Goal: Information Seeking & Learning: Learn about a topic

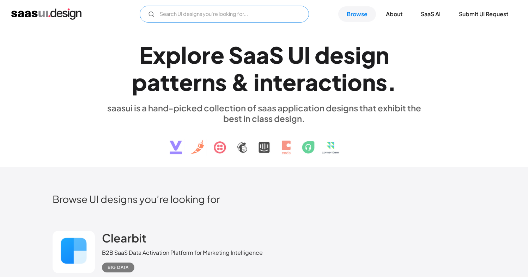
click at [192, 14] on input "Email Form" at bounding box center [224, 14] width 169 height 17
click at [219, 16] on input "onboarding" at bounding box center [224, 14] width 169 height 17
click at [200, 13] on input "onboarding" at bounding box center [224, 14] width 169 height 17
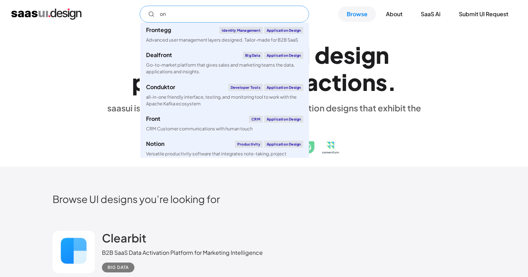
type input "o"
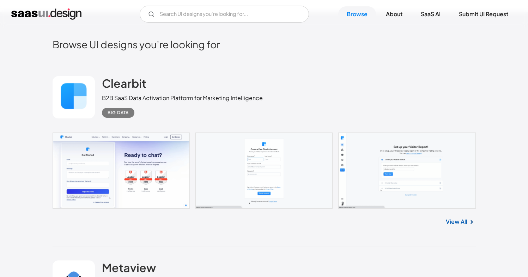
scroll to position [158, 0]
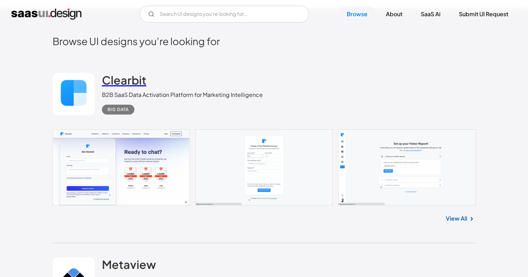
click at [117, 85] on h2 "Clearbit" at bounding box center [124, 80] width 44 height 14
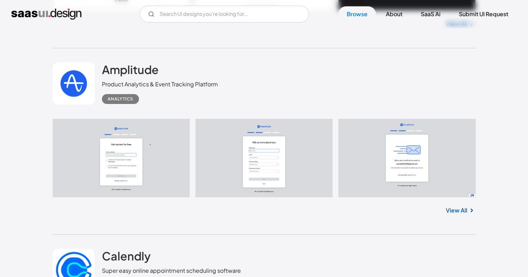
scroll to position [6273, 0]
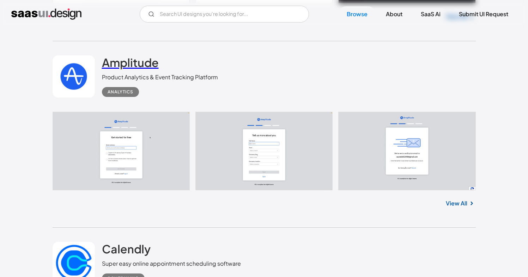
click at [129, 69] on h2 "Amplitude" at bounding box center [130, 62] width 57 height 14
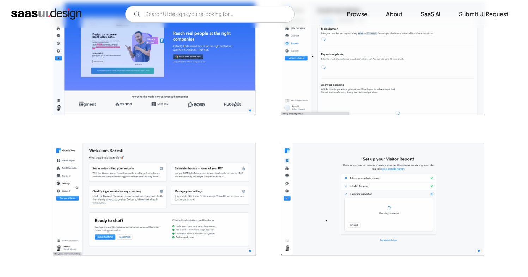
scroll to position [1006, 0]
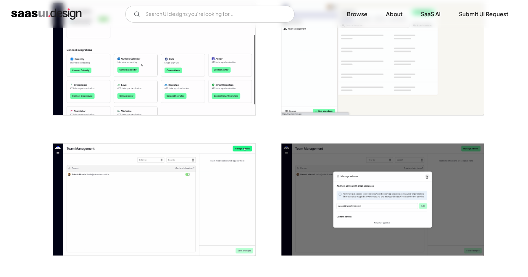
scroll to position [621, 0]
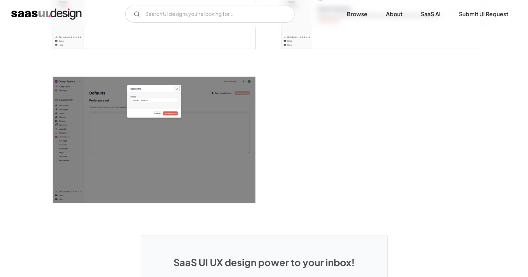
scroll to position [1811, 0]
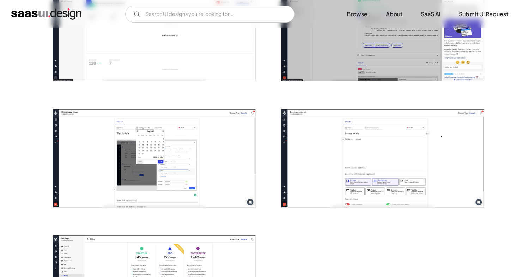
scroll to position [620, 0]
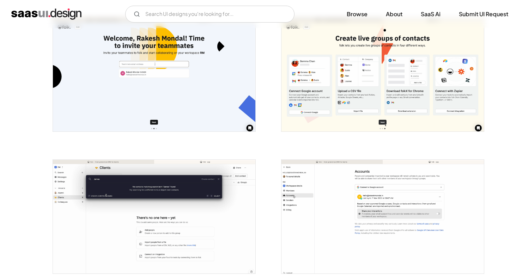
scroll to position [112, 0]
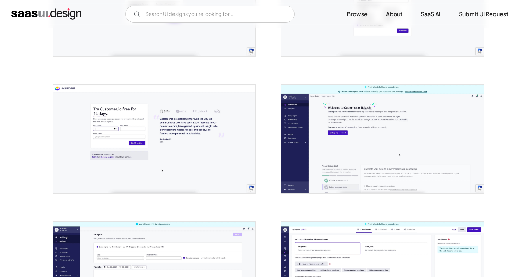
scroll to position [383, 0]
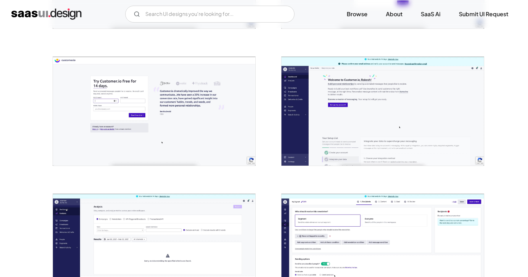
click at [370, 120] on img "open lightbox" at bounding box center [382, 111] width 202 height 109
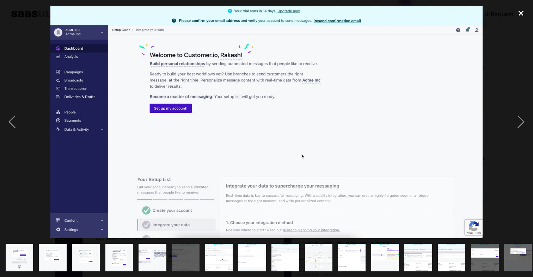
click at [522, 12] on div "close lightbox" at bounding box center [521, 14] width 24 height 16
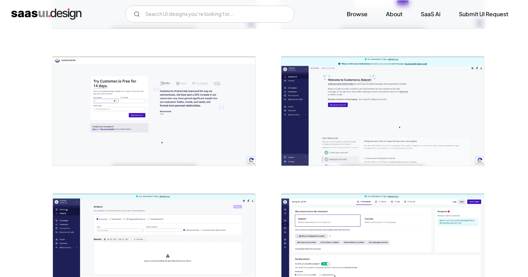
scroll to position [524, 0]
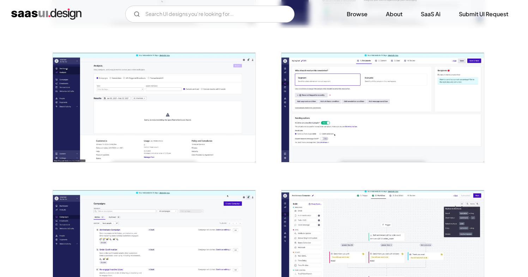
click at [188, 99] on img "open lightbox" at bounding box center [154, 107] width 202 height 109
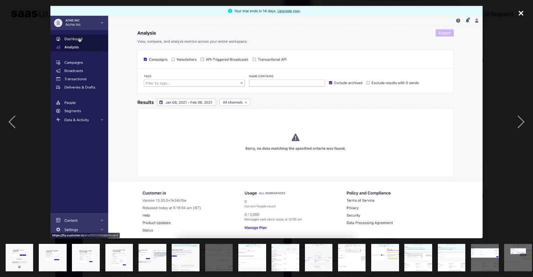
click at [521, 12] on div "close lightbox" at bounding box center [521, 14] width 24 height 16
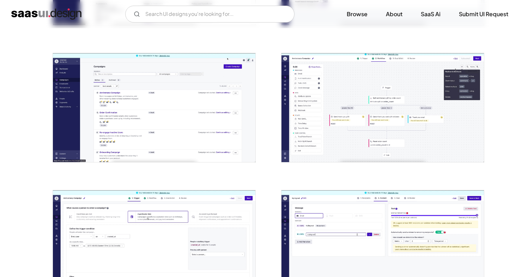
scroll to position [671, 0]
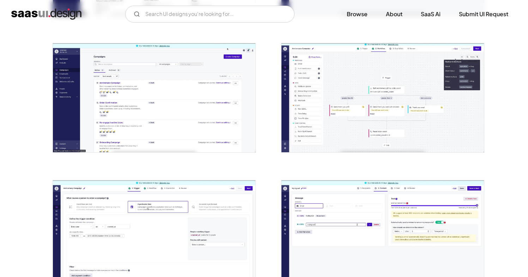
click at [211, 97] on img "open lightbox" at bounding box center [154, 97] width 202 height 109
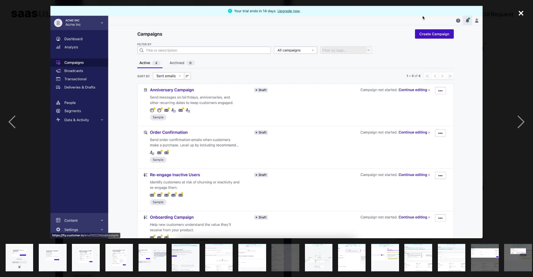
click at [525, 13] on div "close lightbox" at bounding box center [521, 14] width 24 height 16
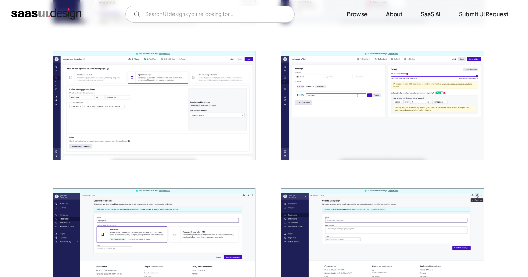
scroll to position [801, 0]
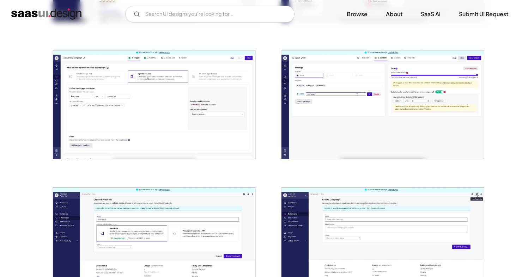
click at [210, 125] on img "open lightbox" at bounding box center [154, 104] width 202 height 109
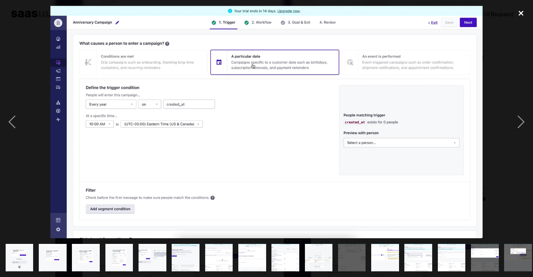
click at [520, 14] on div "close lightbox" at bounding box center [521, 14] width 24 height 16
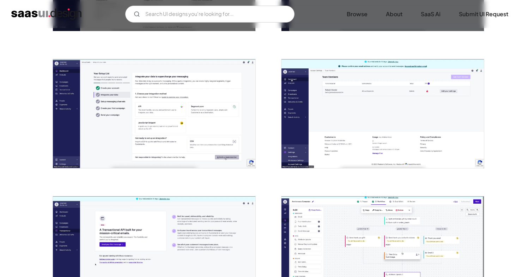
scroll to position [1225, 0]
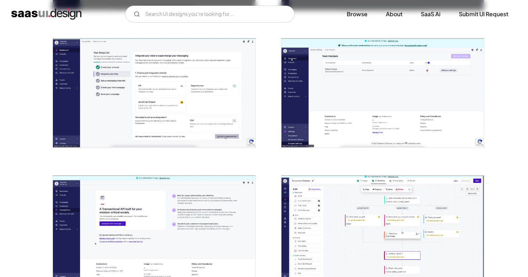
click at [196, 85] on img "open lightbox" at bounding box center [154, 92] width 202 height 109
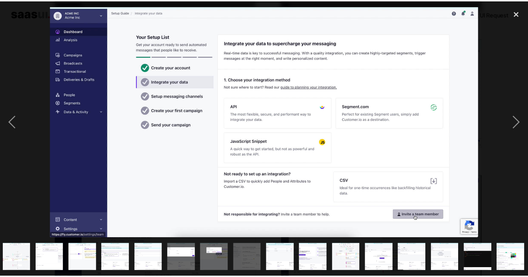
scroll to position [0, 304]
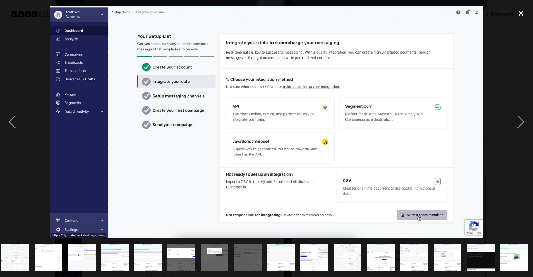
click at [524, 9] on div "close lightbox" at bounding box center [521, 14] width 24 height 16
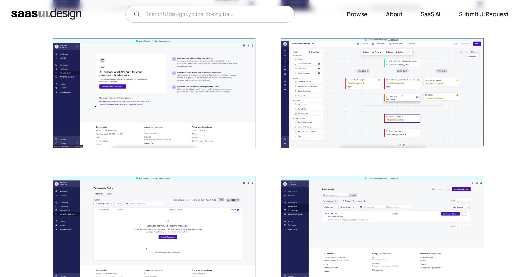
scroll to position [1371, 0]
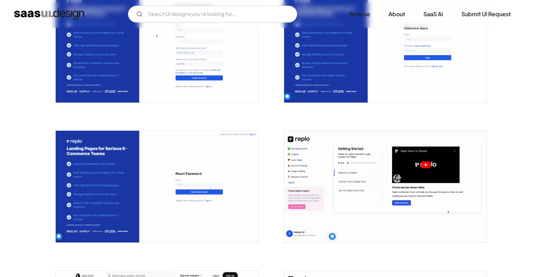
scroll to position [193, 0]
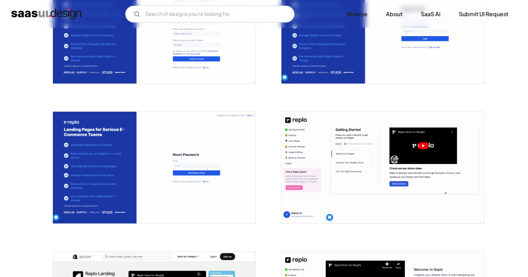
click at [352, 171] on img "open lightbox" at bounding box center [382, 168] width 202 height 112
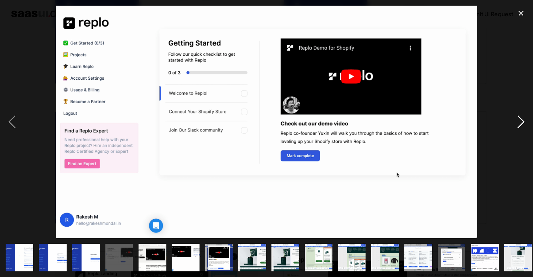
click at [525, 122] on div "next image" at bounding box center [521, 122] width 24 height 233
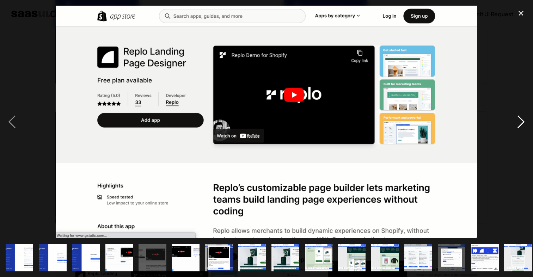
click at [524, 122] on div "next image" at bounding box center [521, 122] width 24 height 233
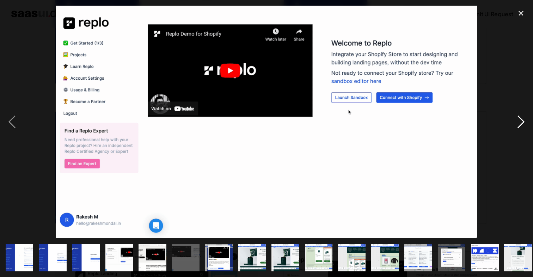
click at [524, 122] on div "next image" at bounding box center [521, 122] width 24 height 233
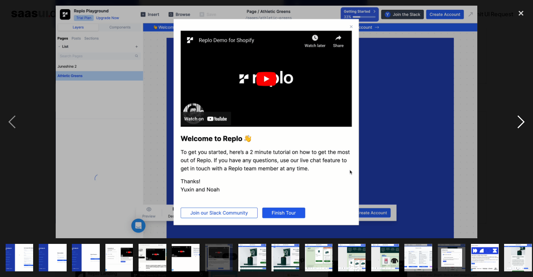
click at [524, 122] on div "next image" at bounding box center [521, 122] width 24 height 233
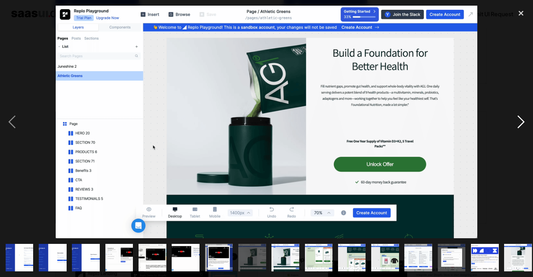
click at [524, 122] on div "next image" at bounding box center [521, 122] width 24 height 233
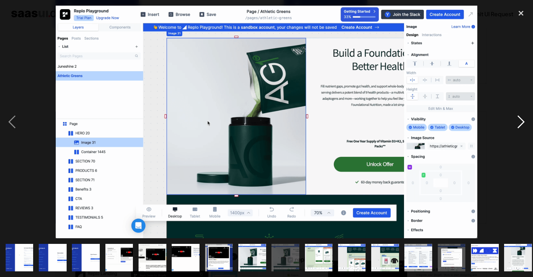
click at [524, 122] on div "next image" at bounding box center [521, 122] width 24 height 233
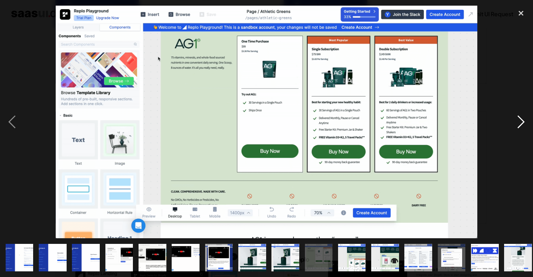
click at [524, 122] on div "next image" at bounding box center [521, 122] width 24 height 233
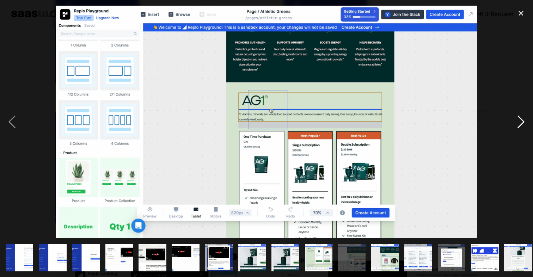
click at [524, 122] on div "next image" at bounding box center [521, 122] width 24 height 233
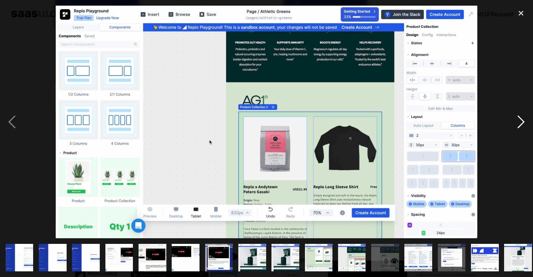
click at [524, 122] on div "next image" at bounding box center [521, 122] width 24 height 233
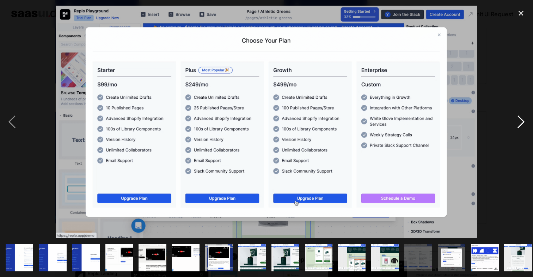
click at [524, 122] on div "next image" at bounding box center [521, 122] width 24 height 233
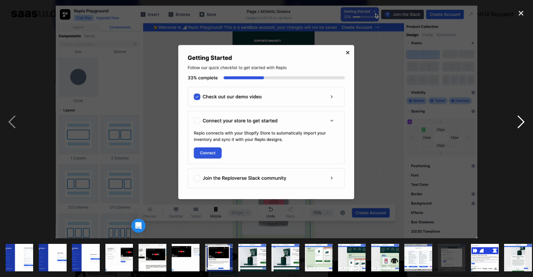
click at [527, 119] on div "next image" at bounding box center [521, 122] width 24 height 233
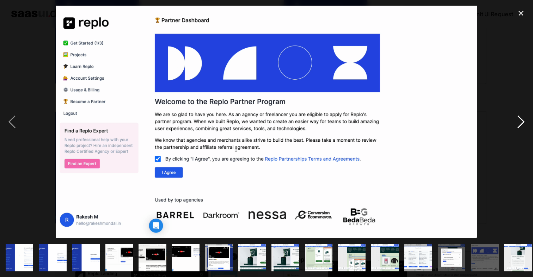
click at [525, 120] on div "next image" at bounding box center [521, 122] width 24 height 233
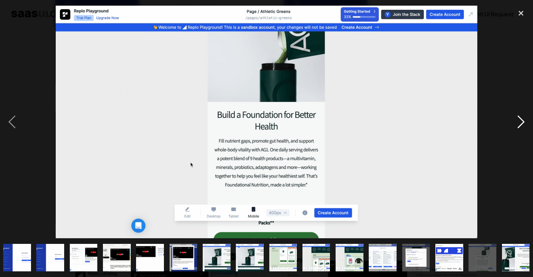
scroll to position [0, 38]
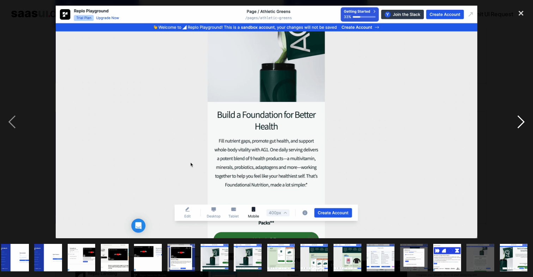
click at [525, 120] on div "next image" at bounding box center [521, 122] width 24 height 233
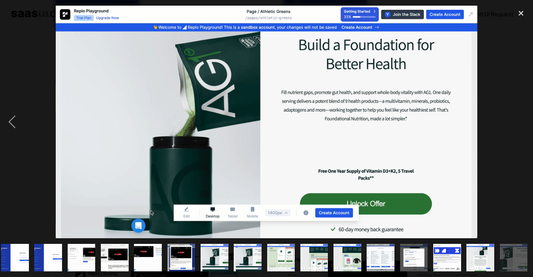
click at [524, 120] on div "next image" at bounding box center [521, 122] width 24 height 233
click at [522, 122] on div "next image" at bounding box center [521, 122] width 24 height 233
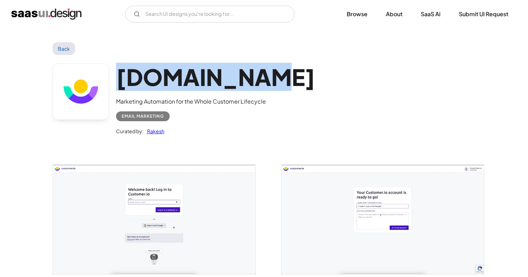
drag, startPoint x: 119, startPoint y: 79, endPoint x: 249, endPoint y: 83, distance: 129.8
click at [249, 83] on h1 "[DOMAIN_NAME]" at bounding box center [215, 76] width 199 height 27
copy h1 "[DOMAIN_NAME]"
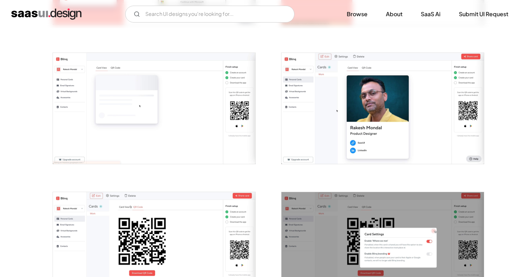
scroll to position [670, 0]
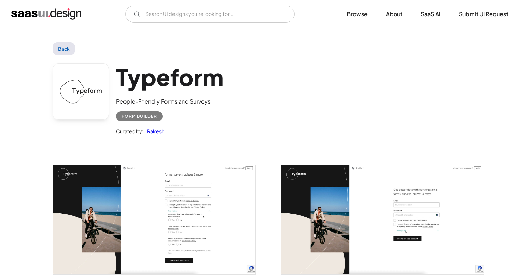
scroll to position [1, 0]
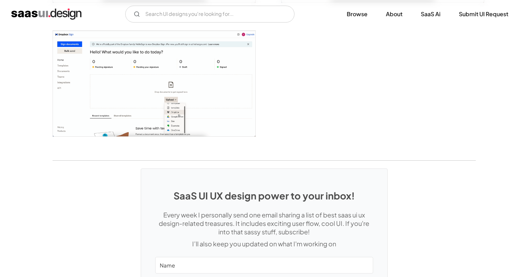
scroll to position [1521, 0]
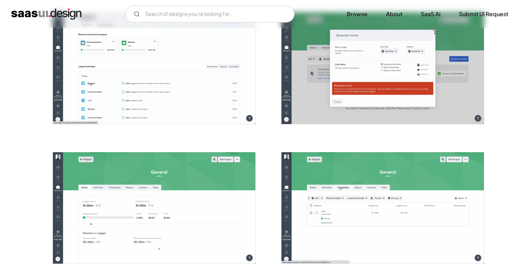
scroll to position [1511, 0]
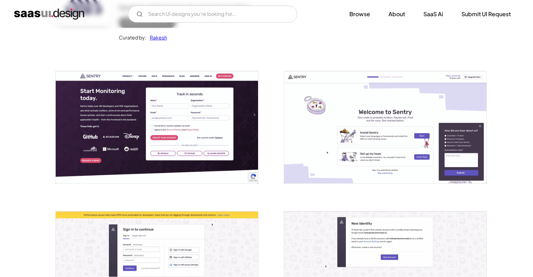
scroll to position [94, 0]
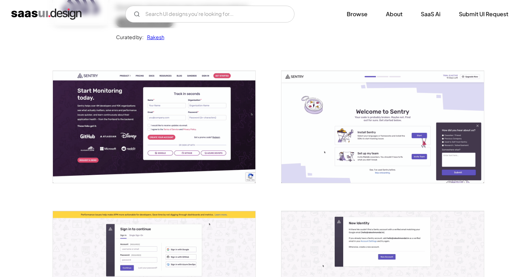
click at [393, 141] on img "open lightbox" at bounding box center [382, 127] width 202 height 112
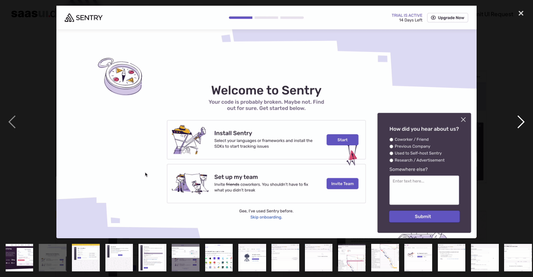
click at [526, 115] on div "next image" at bounding box center [521, 122] width 24 height 233
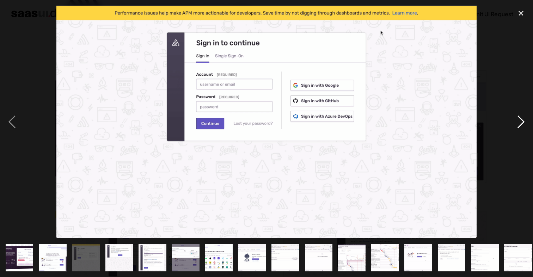
click at [524, 119] on div "next image" at bounding box center [521, 122] width 24 height 233
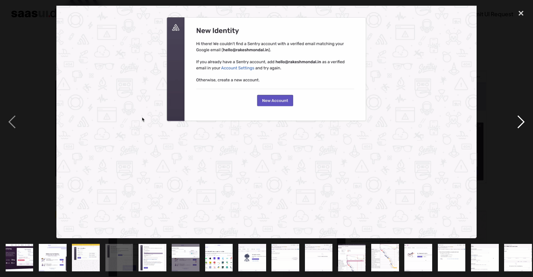
click at [524, 120] on div "next image" at bounding box center [521, 122] width 24 height 233
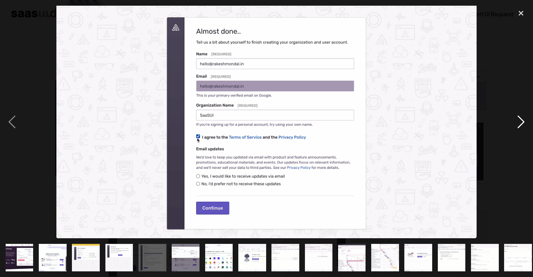
click at [524, 120] on div "next image" at bounding box center [521, 122] width 24 height 233
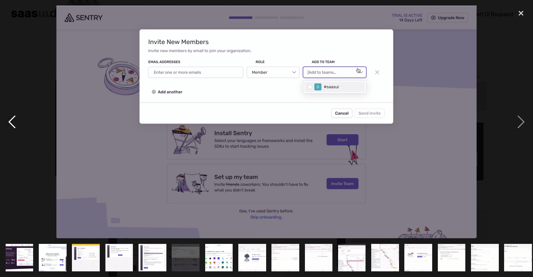
click at [11, 124] on div "previous image" at bounding box center [12, 122] width 24 height 233
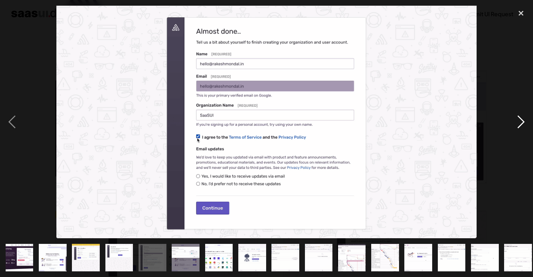
click at [520, 122] on div "next image" at bounding box center [521, 122] width 24 height 233
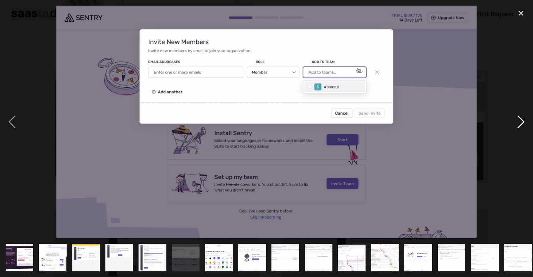
click at [520, 122] on div "next image" at bounding box center [521, 122] width 24 height 233
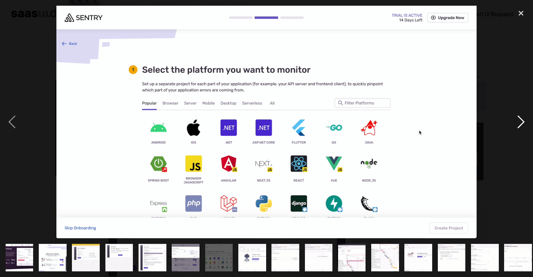
click at [520, 122] on div "next image" at bounding box center [521, 122] width 24 height 233
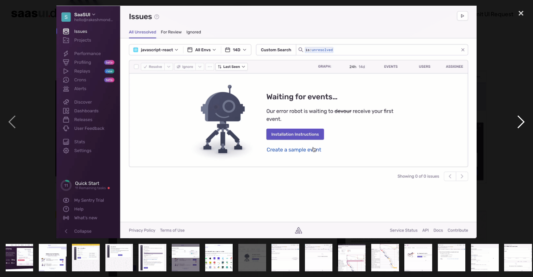
click at [520, 122] on div "next image" at bounding box center [521, 122] width 24 height 233
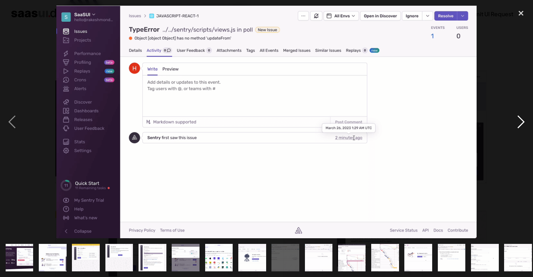
click at [520, 122] on div "next image" at bounding box center [521, 122] width 24 height 233
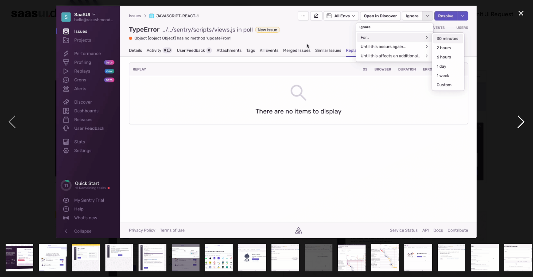
click at [520, 122] on div "next image" at bounding box center [521, 122] width 24 height 233
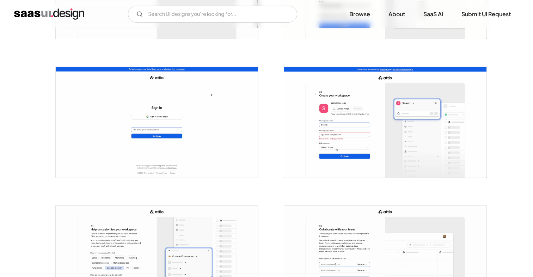
scroll to position [240, 0]
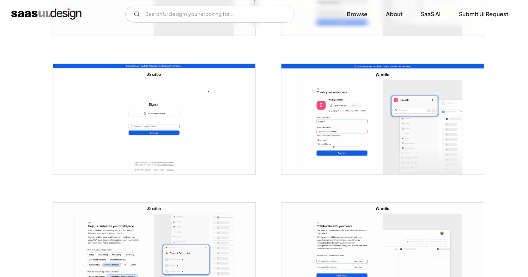
click at [344, 141] on img "open lightbox" at bounding box center [382, 119] width 202 height 111
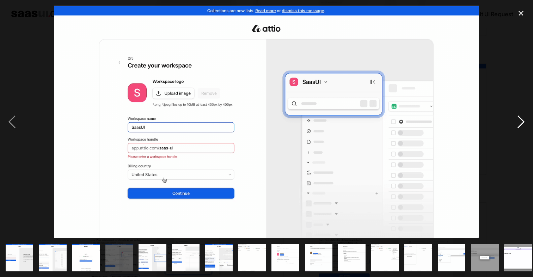
click at [521, 122] on div "next image" at bounding box center [521, 122] width 24 height 233
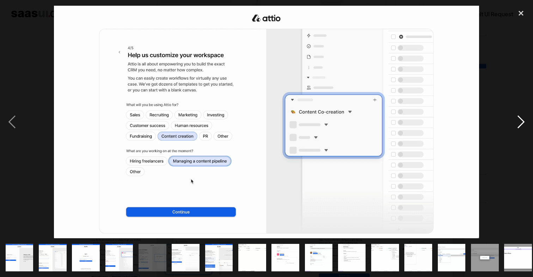
click at [513, 123] on div "next image" at bounding box center [521, 122] width 24 height 233
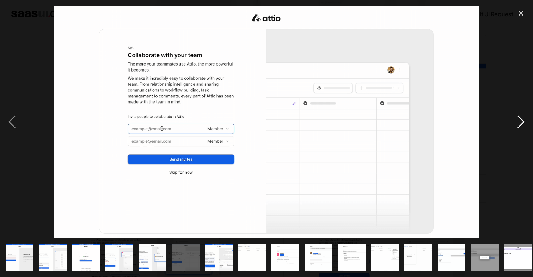
click at [513, 123] on div "next image" at bounding box center [521, 122] width 24 height 233
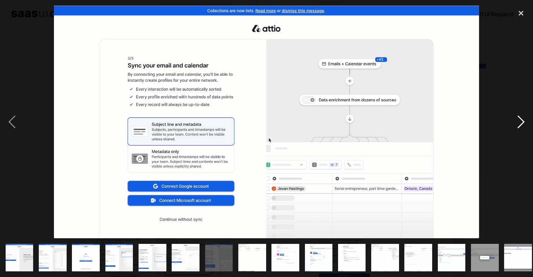
click at [513, 123] on div "next image" at bounding box center [521, 122] width 24 height 233
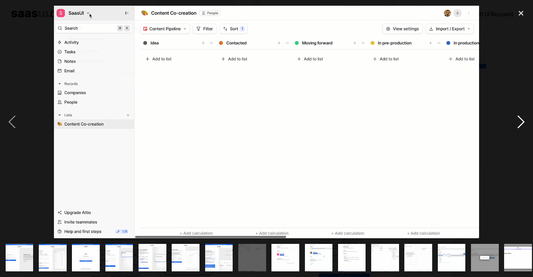
click at [513, 123] on div "next image" at bounding box center [521, 122] width 24 height 233
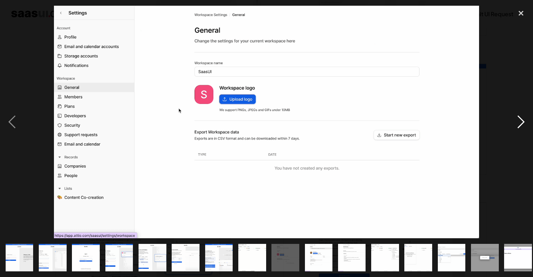
click at [513, 123] on div "next image" at bounding box center [521, 122] width 24 height 233
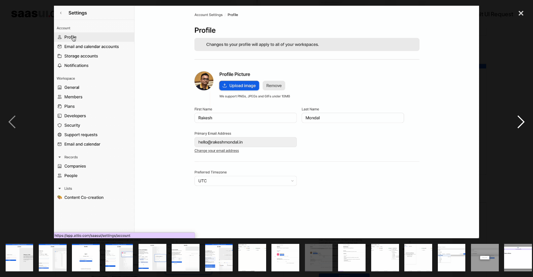
click at [513, 123] on div "next image" at bounding box center [521, 122] width 24 height 233
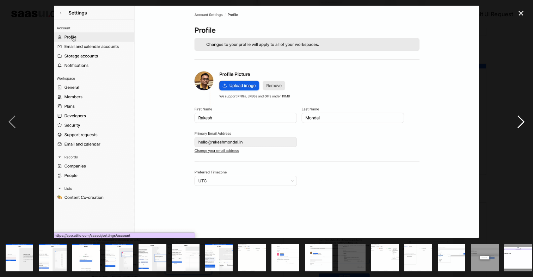
click at [513, 123] on div "next image" at bounding box center [521, 122] width 24 height 233
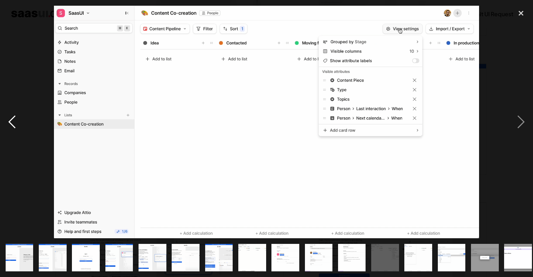
click at [16, 117] on div "previous image" at bounding box center [12, 122] width 24 height 233
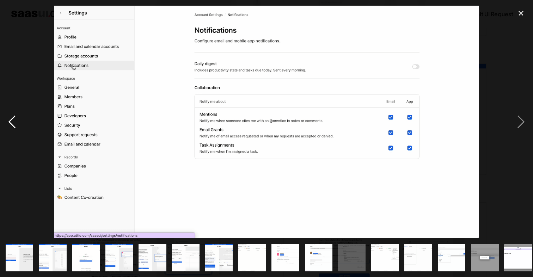
click at [16, 117] on div "previous image" at bounding box center [12, 122] width 24 height 233
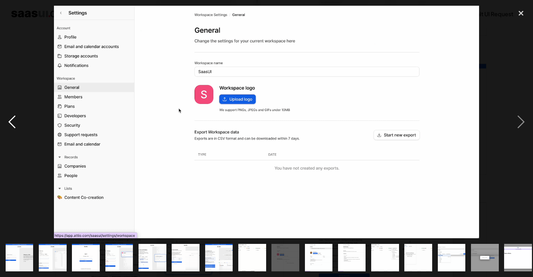
click at [16, 117] on div "previous image" at bounding box center [12, 122] width 24 height 233
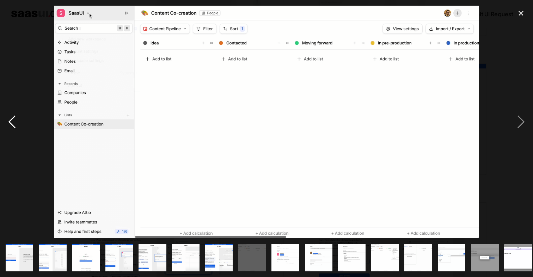
click at [16, 117] on div "previous image" at bounding box center [12, 122] width 24 height 233
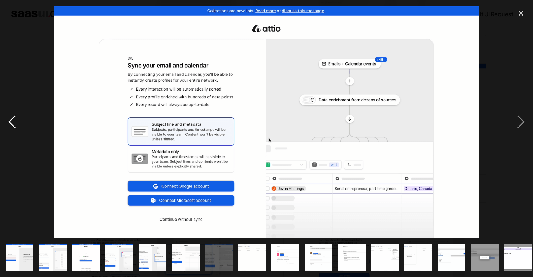
click at [16, 117] on div "previous image" at bounding box center [12, 122] width 24 height 233
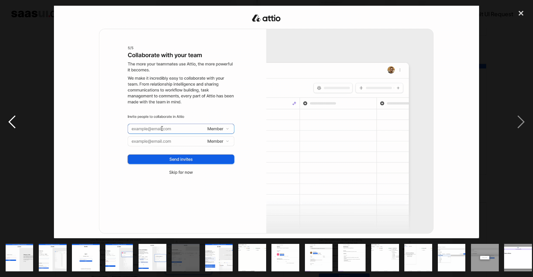
click at [16, 117] on div "previous image" at bounding box center [12, 122] width 24 height 233
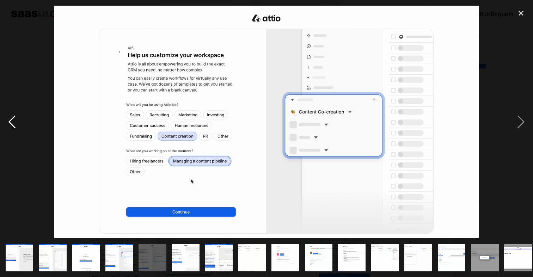
click at [16, 117] on div "previous image" at bounding box center [12, 122] width 24 height 233
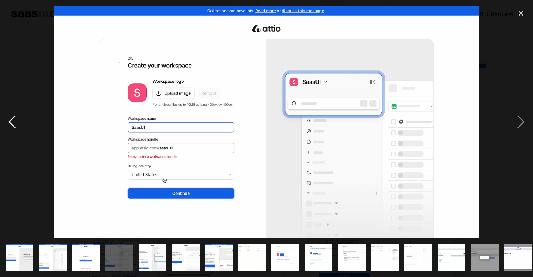
click at [16, 117] on div "previous image" at bounding box center [12, 122] width 24 height 233
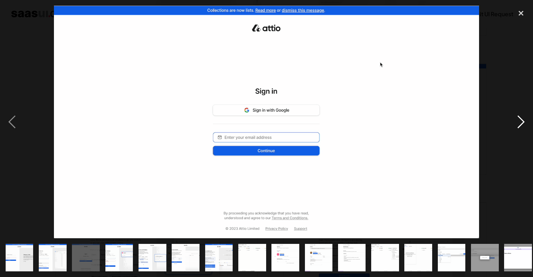
click at [513, 125] on div "next image" at bounding box center [521, 122] width 24 height 233
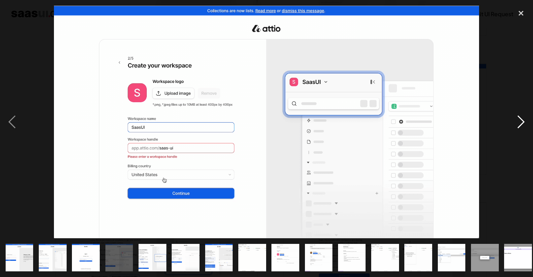
click at [515, 125] on div "next image" at bounding box center [521, 122] width 24 height 233
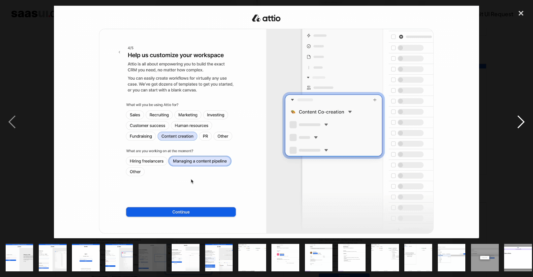
click at [515, 125] on div "next image" at bounding box center [521, 122] width 24 height 233
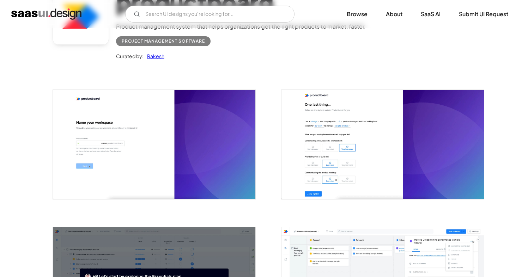
scroll to position [84, 0]
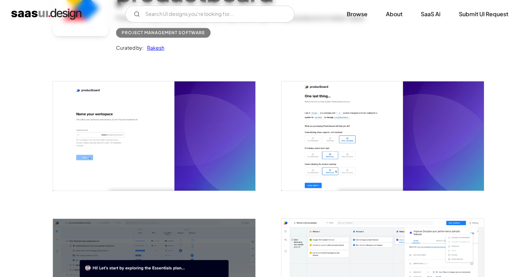
click at [334, 147] on img "open lightbox" at bounding box center [382, 135] width 202 height 109
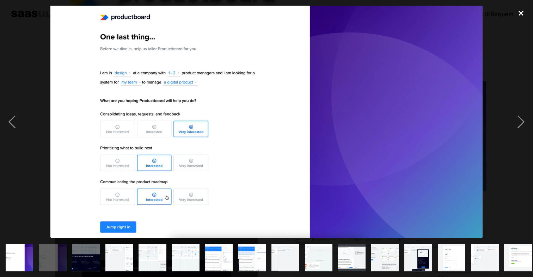
drag, startPoint x: 521, startPoint y: 11, endPoint x: 516, endPoint y: 14, distance: 6.4
click at [521, 11] on div "close lightbox" at bounding box center [521, 14] width 24 height 16
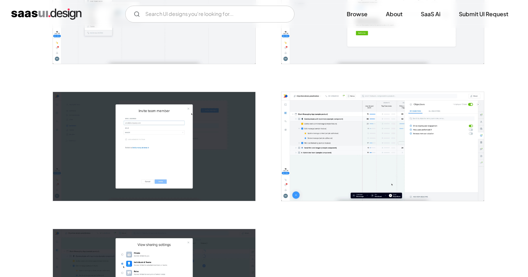
scroll to position [1172, 0]
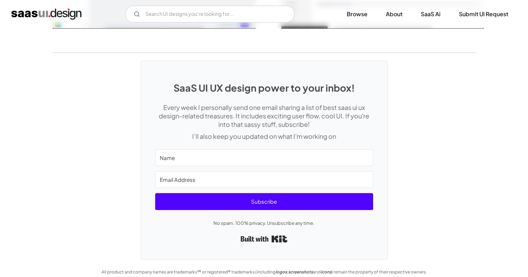
scroll to position [1627, 0]
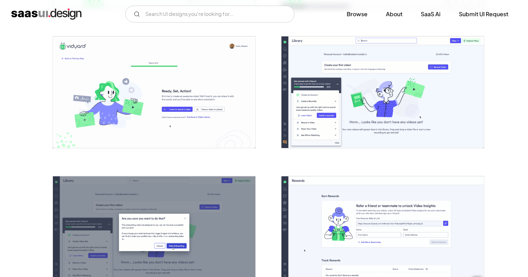
scroll to position [410, 0]
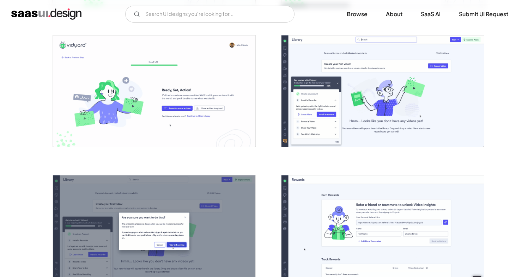
click at [368, 98] on img "open lightbox" at bounding box center [382, 91] width 202 height 112
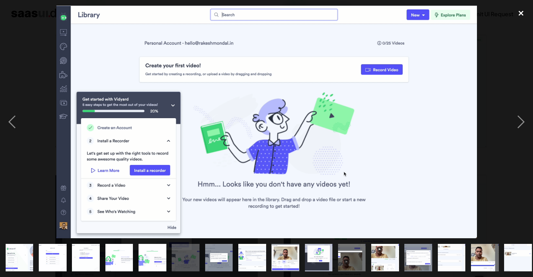
click at [517, 14] on div "close lightbox" at bounding box center [521, 14] width 24 height 16
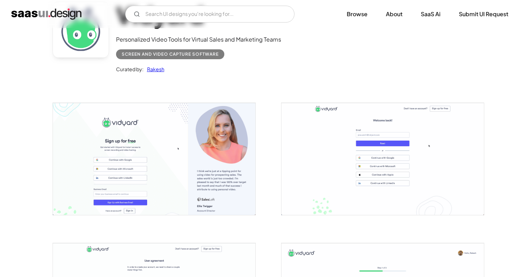
scroll to position [0, 0]
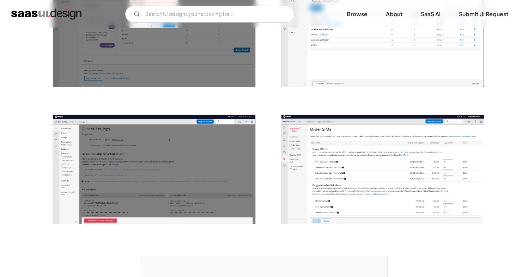
scroll to position [875, 0]
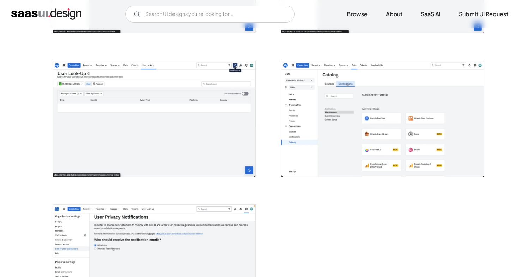
scroll to position [1512, 0]
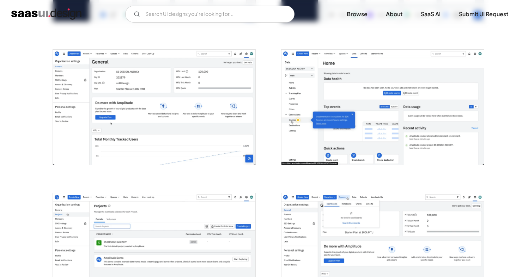
scroll to position [686, 0]
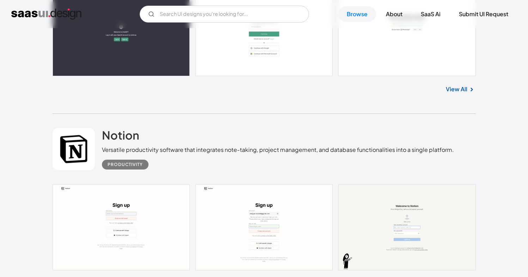
scroll to position [9618, 0]
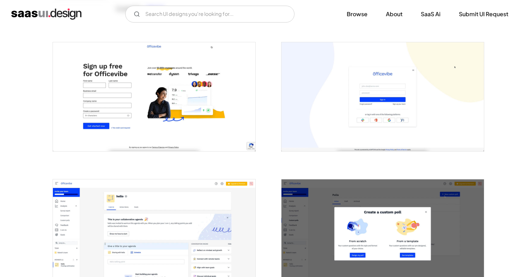
scroll to position [220, 0]
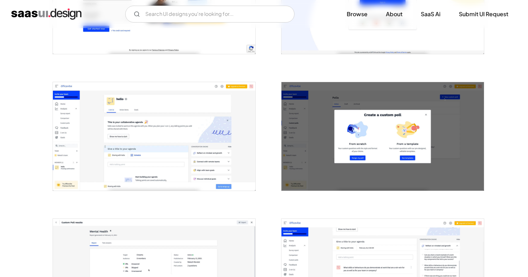
click at [129, 145] on img "open lightbox" at bounding box center [154, 136] width 202 height 109
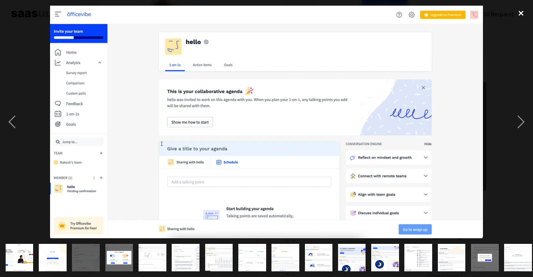
click at [517, 16] on div "close lightbox" at bounding box center [521, 14] width 24 height 16
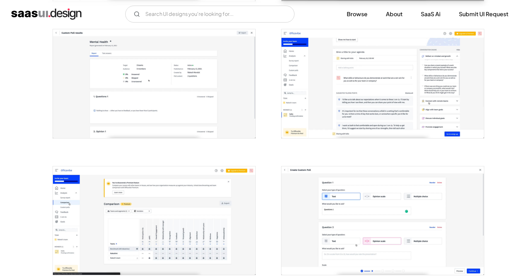
scroll to position [431, 0]
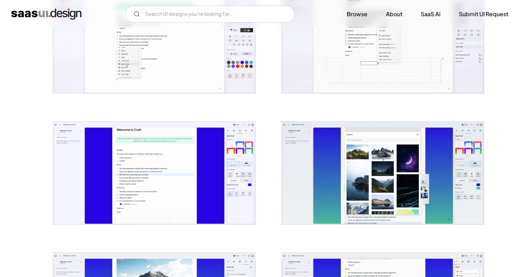
scroll to position [909, 0]
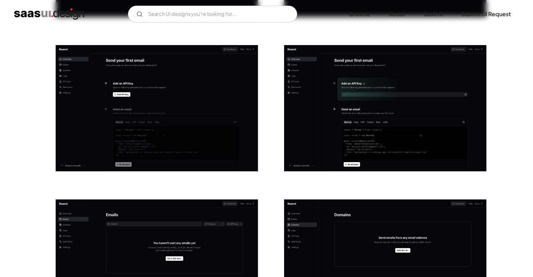
scroll to position [255, 0]
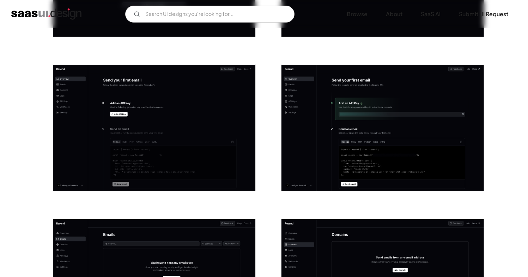
click at [406, 134] on img "open lightbox" at bounding box center [382, 128] width 202 height 127
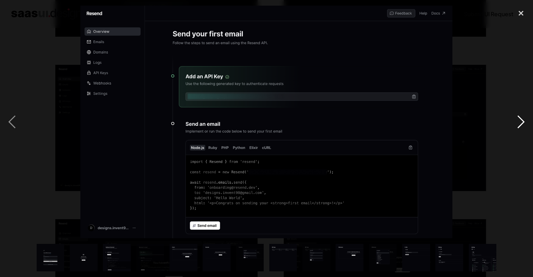
click at [520, 125] on div "next image" at bounding box center [521, 122] width 24 height 233
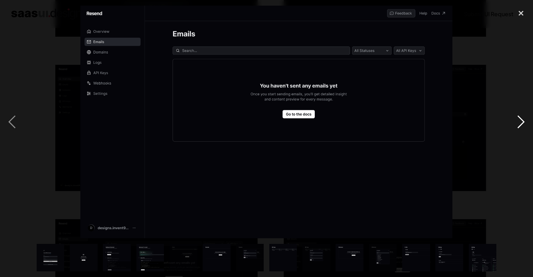
click at [519, 124] on div "next image" at bounding box center [521, 122] width 24 height 233
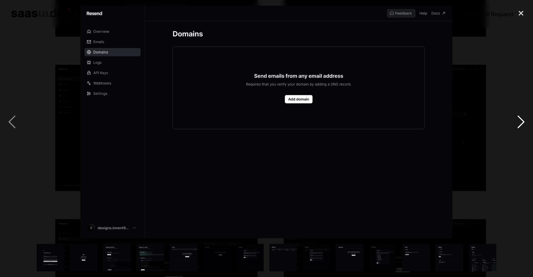
click at [520, 124] on div "next image" at bounding box center [521, 122] width 24 height 233
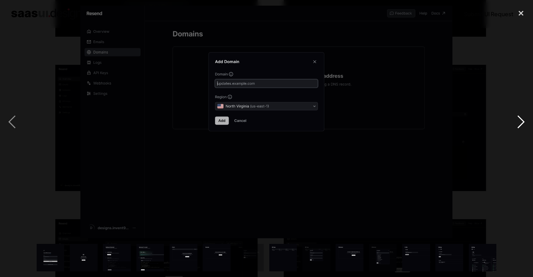
click at [520, 124] on div "next image" at bounding box center [521, 122] width 24 height 233
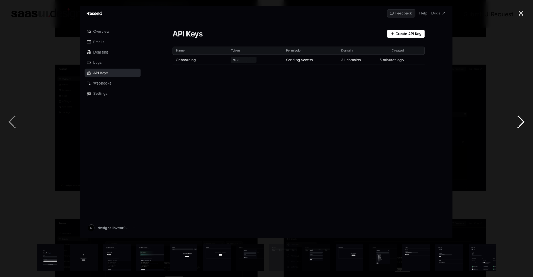
click at [520, 124] on div "next image" at bounding box center [521, 122] width 24 height 233
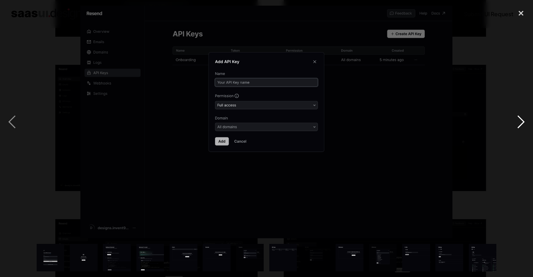
click at [520, 124] on div "next image" at bounding box center [521, 122] width 24 height 233
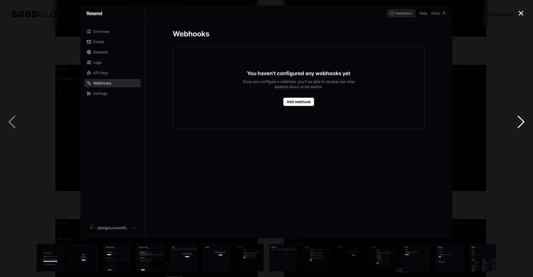
click at [520, 124] on div "next image" at bounding box center [521, 122] width 24 height 233
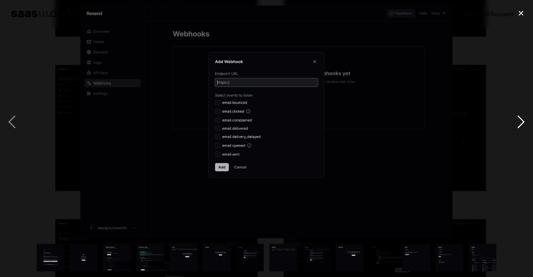
click at [520, 125] on div "next image" at bounding box center [521, 122] width 24 height 233
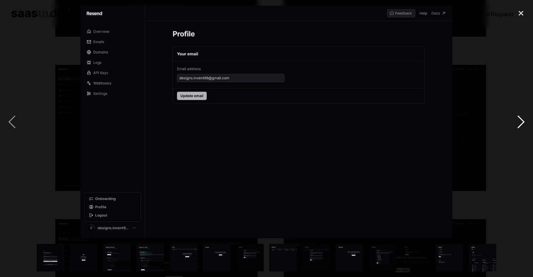
click at [520, 126] on div "next image" at bounding box center [521, 122] width 24 height 233
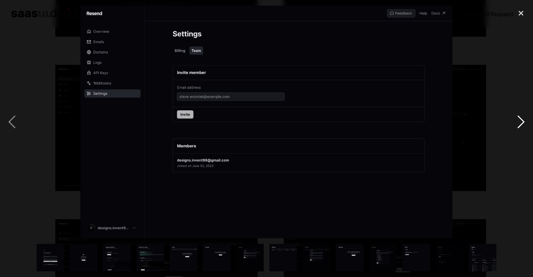
click at [514, 119] on div "next image" at bounding box center [521, 122] width 24 height 233
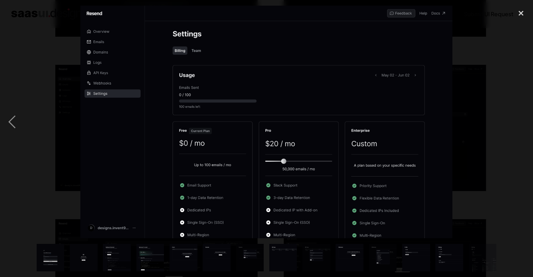
click at [514, 119] on div "next image" at bounding box center [521, 122] width 24 height 233
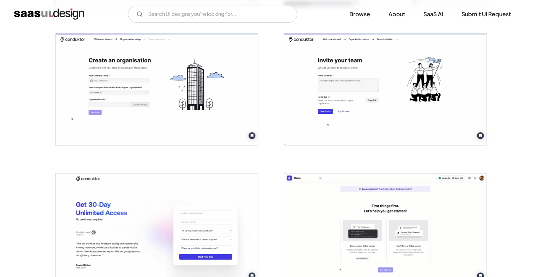
scroll to position [271, 0]
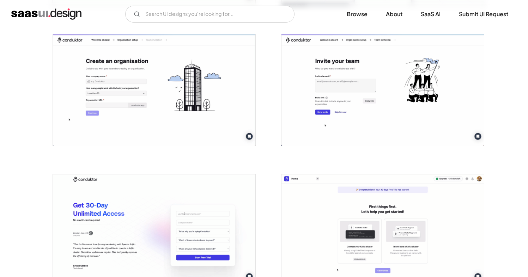
click at [175, 104] on img "open lightbox" at bounding box center [154, 90] width 202 height 112
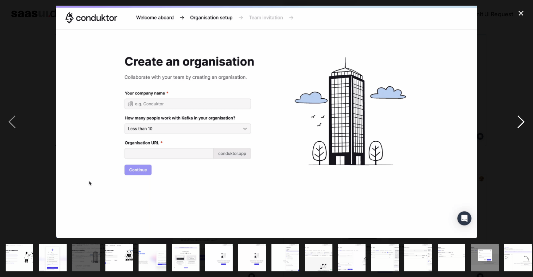
click at [523, 122] on div "next image" at bounding box center [521, 122] width 24 height 233
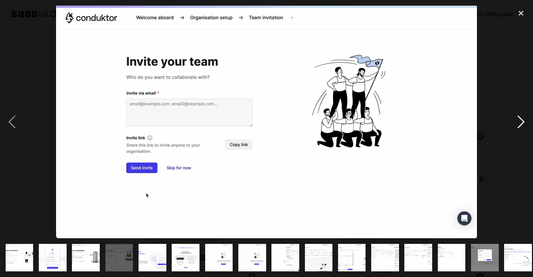
click at [523, 122] on div "next image" at bounding box center [521, 122] width 24 height 233
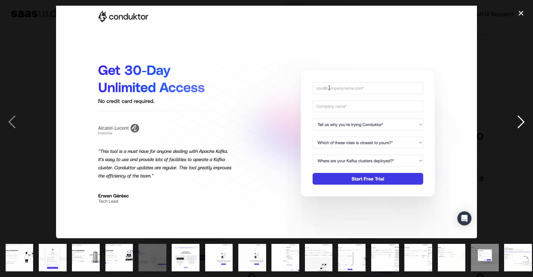
click at [523, 122] on div "next image" at bounding box center [521, 122] width 24 height 233
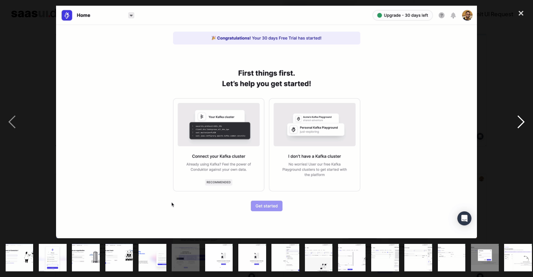
click at [518, 127] on div "next image" at bounding box center [521, 122] width 24 height 233
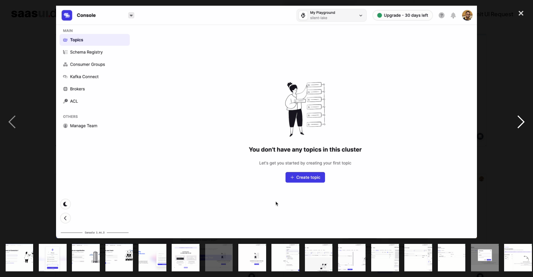
click at [516, 126] on div "next image" at bounding box center [521, 122] width 24 height 233
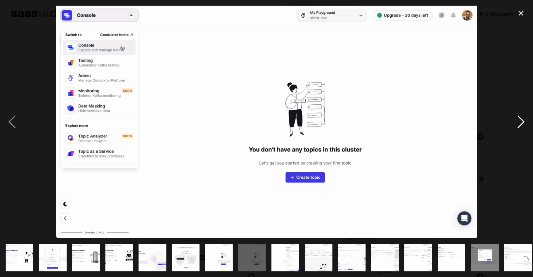
click at [516, 126] on div "next image" at bounding box center [521, 122] width 24 height 233
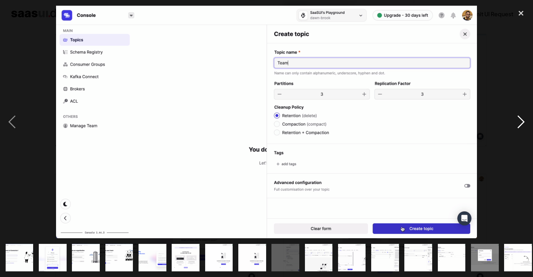
click at [516, 126] on div "next image" at bounding box center [521, 122] width 24 height 233
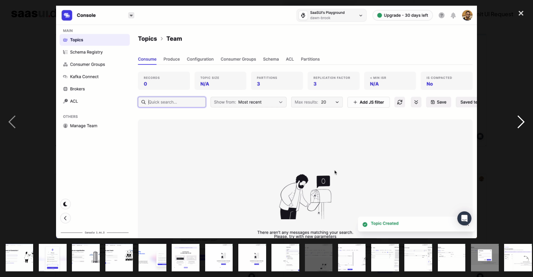
click at [516, 126] on div "next image" at bounding box center [521, 122] width 24 height 233
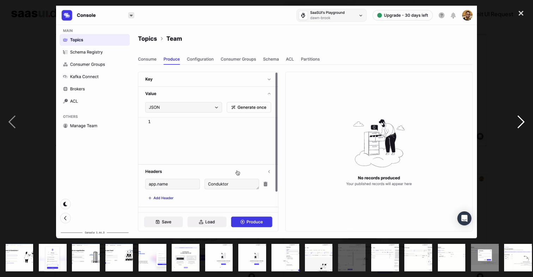
click at [516, 126] on div "next image" at bounding box center [521, 122] width 24 height 233
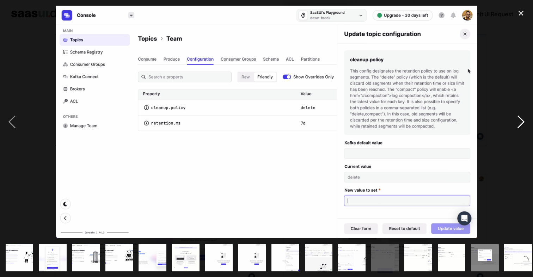
click at [516, 126] on div "next image" at bounding box center [521, 122] width 24 height 233
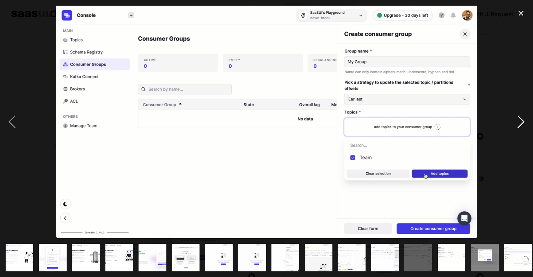
click at [516, 126] on div "next image" at bounding box center [521, 122] width 24 height 233
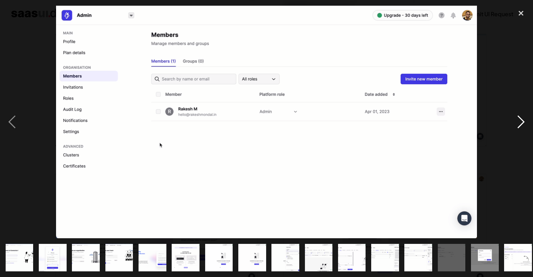
click at [516, 126] on div "next image" at bounding box center [521, 122] width 24 height 233
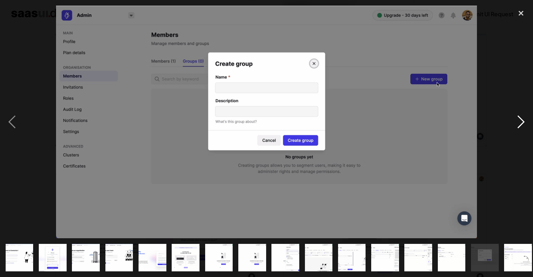
click at [516, 126] on div "next image" at bounding box center [521, 122] width 24 height 233
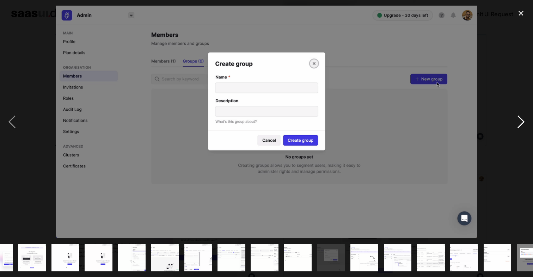
click at [516, 126] on div "next image" at bounding box center [521, 122] width 24 height 233
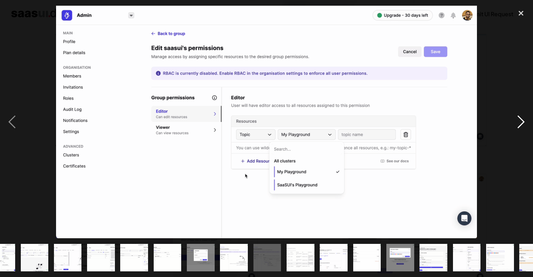
click at [516, 126] on div "next image" at bounding box center [521, 122] width 24 height 233
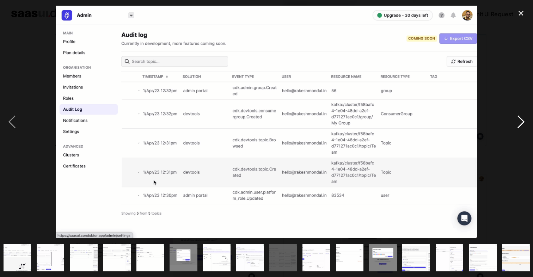
scroll to position [0, 304]
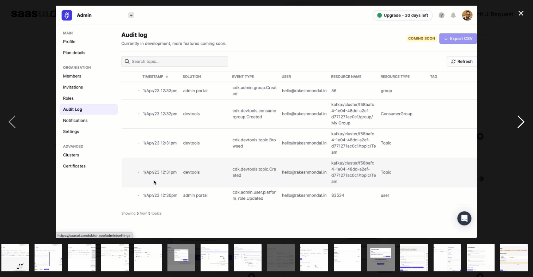
click at [516, 126] on div "next image" at bounding box center [521, 122] width 24 height 233
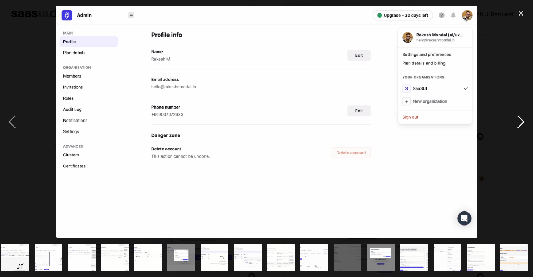
click at [516, 126] on div "next image" at bounding box center [521, 122] width 24 height 233
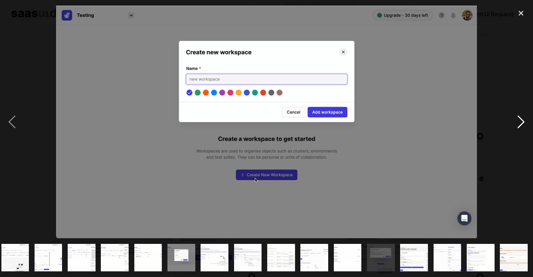
click at [516, 126] on div "next image" at bounding box center [521, 122] width 24 height 233
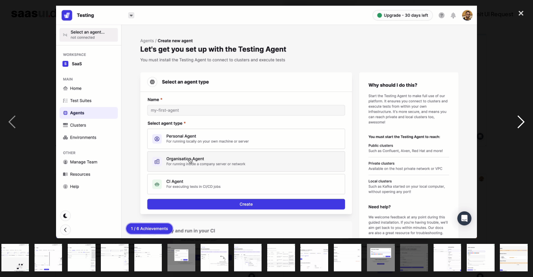
click at [516, 126] on div "next image" at bounding box center [521, 122] width 24 height 233
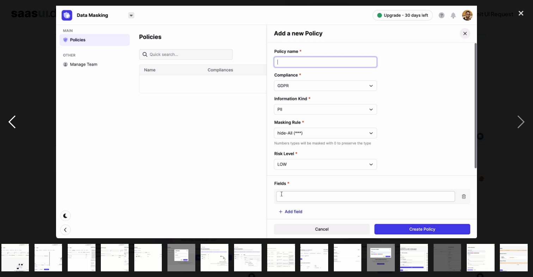
click at [8, 124] on div "previous image" at bounding box center [12, 122] width 24 height 233
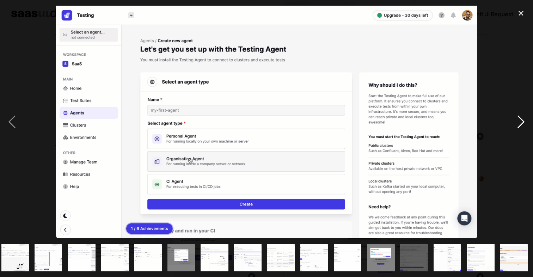
click at [518, 119] on div "next image" at bounding box center [521, 122] width 24 height 233
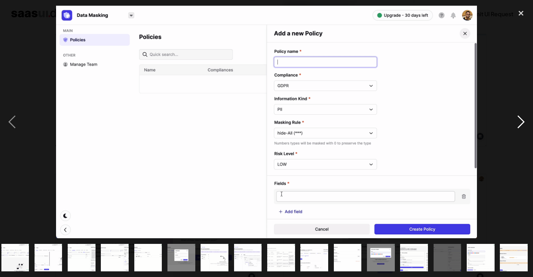
click at [518, 119] on div "next image" at bounding box center [521, 122] width 24 height 233
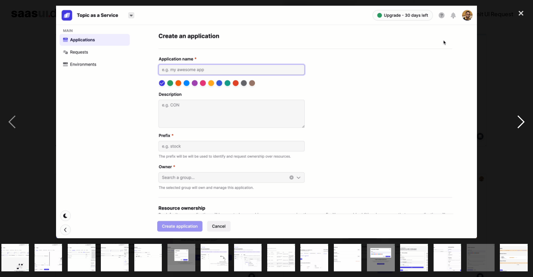
click at [518, 119] on div "next image" at bounding box center [521, 122] width 24 height 233
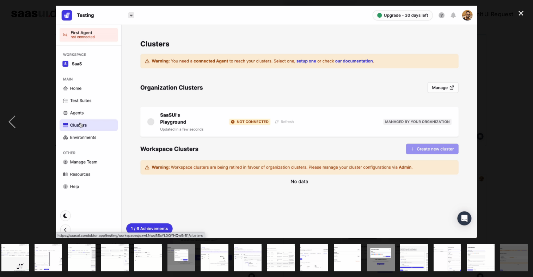
click at [518, 119] on div "next image" at bounding box center [521, 122] width 24 height 233
